Goal: Transaction & Acquisition: Purchase product/service

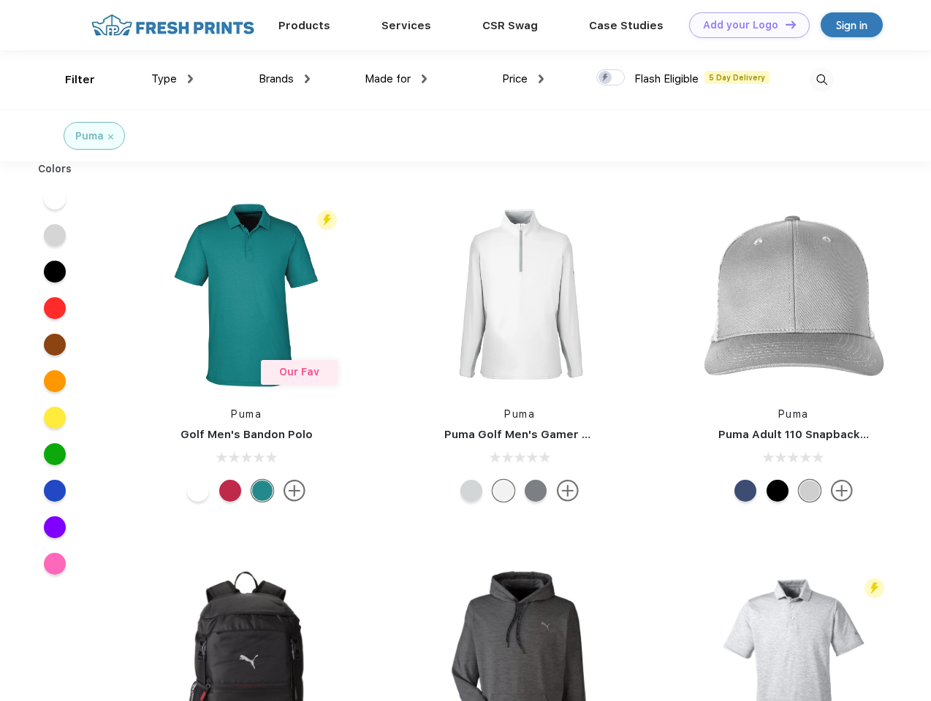
scroll to position [1, 0]
click at [744, 25] on link "Add your Logo Design Tool" at bounding box center [749, 25] width 121 height 26
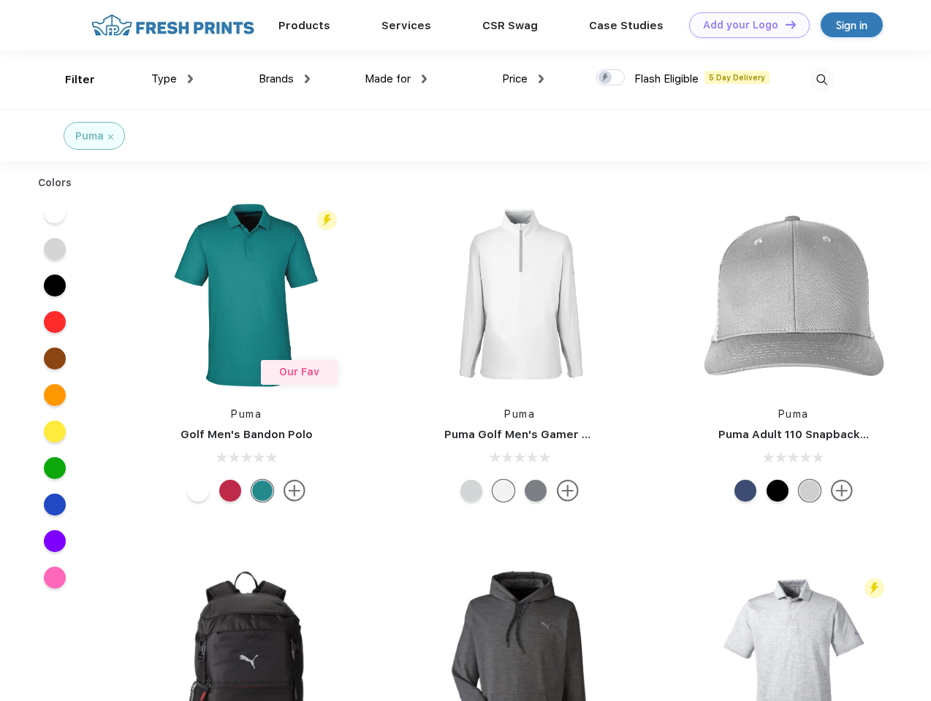
click at [0, 0] on div "Design Tool" at bounding box center [0, 0] width 0 height 0
click at [784, 24] on link "Add your Logo Design Tool" at bounding box center [749, 25] width 121 height 26
click at [70, 80] on div "Filter" at bounding box center [80, 80] width 30 height 17
click at [172, 79] on span "Type" at bounding box center [164, 78] width 26 height 13
click at [284, 79] on span "Brands" at bounding box center [276, 78] width 35 height 13
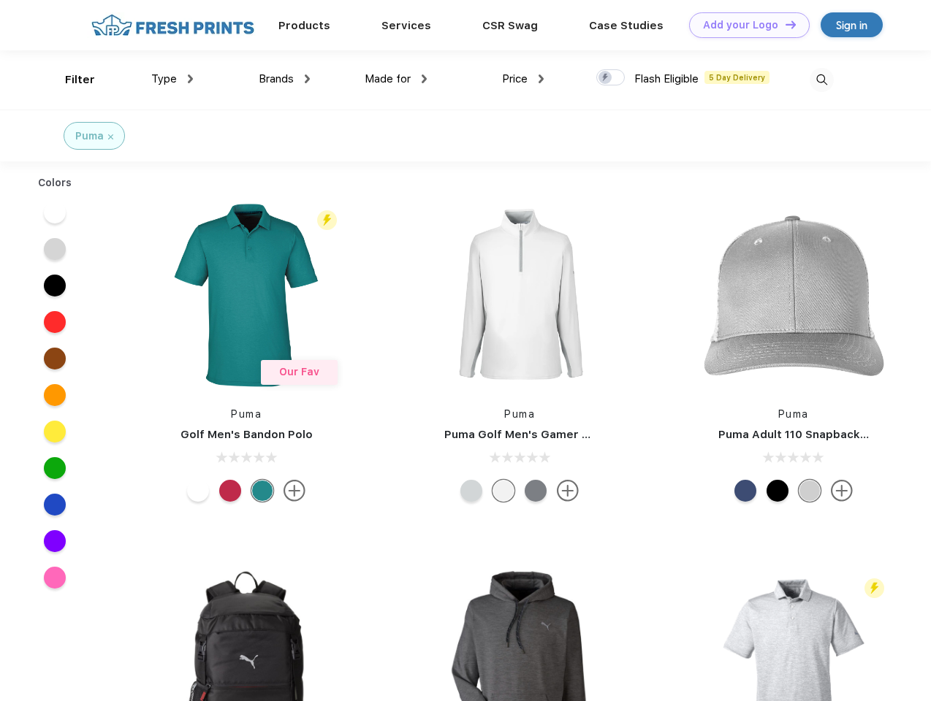
click at [396, 79] on span "Made for" at bounding box center [388, 78] width 46 height 13
click at [523, 79] on span "Price" at bounding box center [515, 78] width 26 height 13
click at [611, 78] on div at bounding box center [610, 77] width 28 height 16
click at [606, 78] on input "checkbox" at bounding box center [600, 73] width 9 height 9
click at [821, 80] on img at bounding box center [822, 80] width 24 height 24
